Goal: Information Seeking & Learning: Learn about a topic

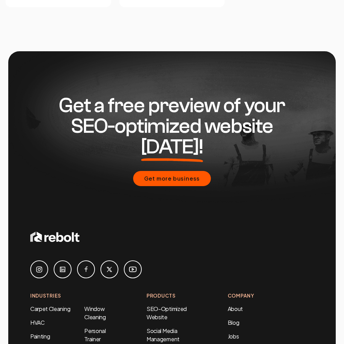
scroll to position [2946, 0]
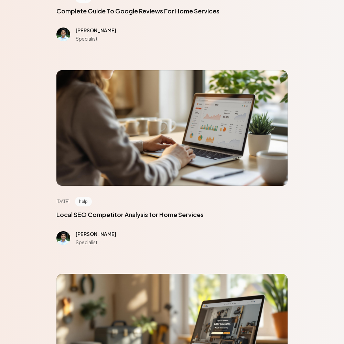
scroll to position [3098, 0]
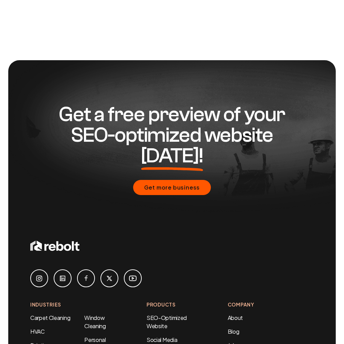
scroll to position [562, 0]
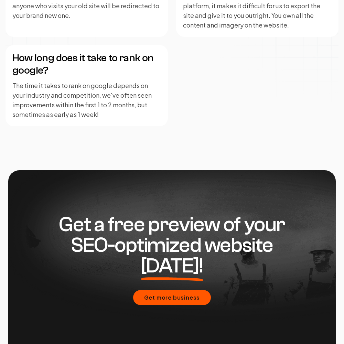
scroll to position [1695, 0]
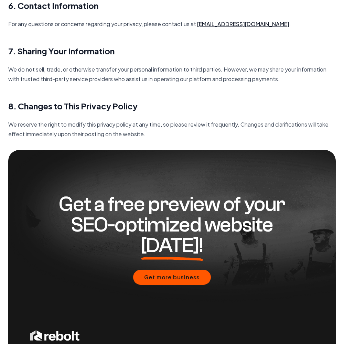
scroll to position [996, 0]
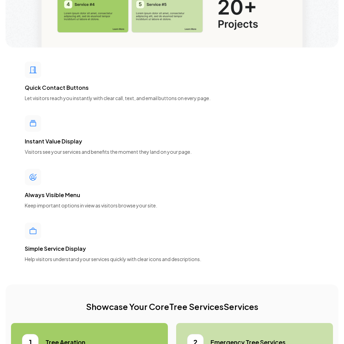
scroll to position [3098, 0]
